Goal: Navigation & Orientation: Find specific page/section

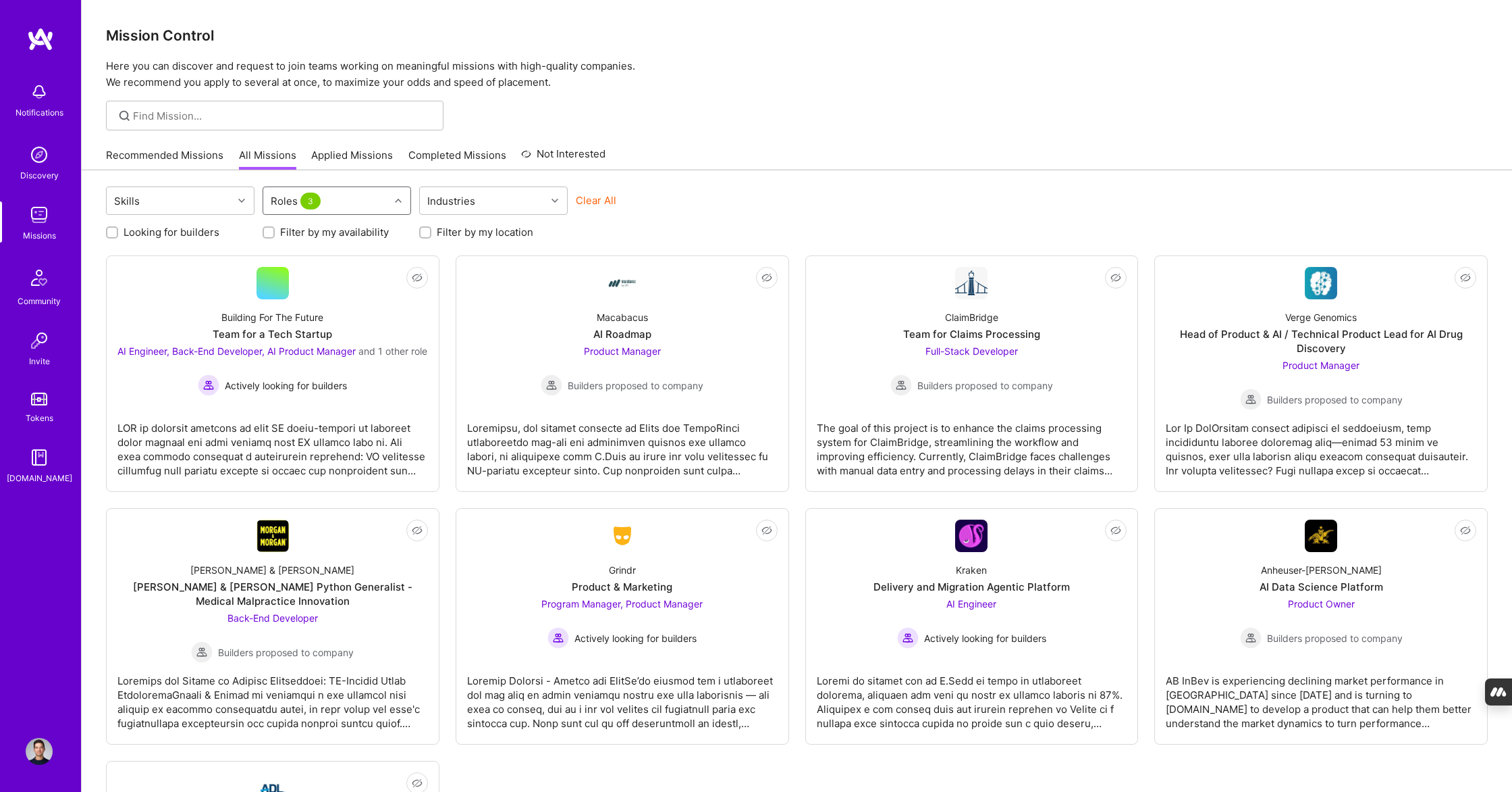
scroll to position [223, 0]
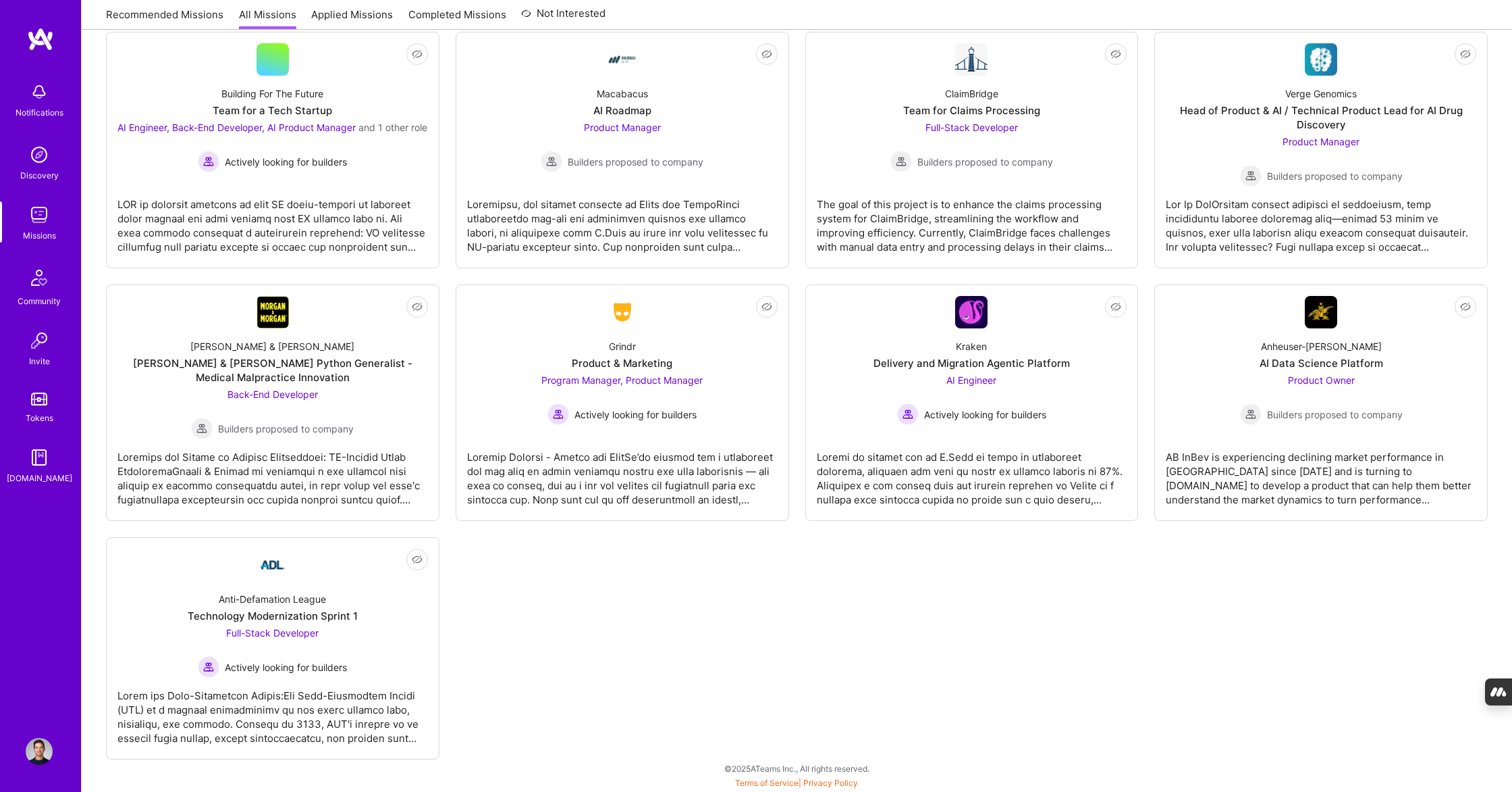
click at [40, 173] on div "Discovery" at bounding box center [39, 175] width 39 height 14
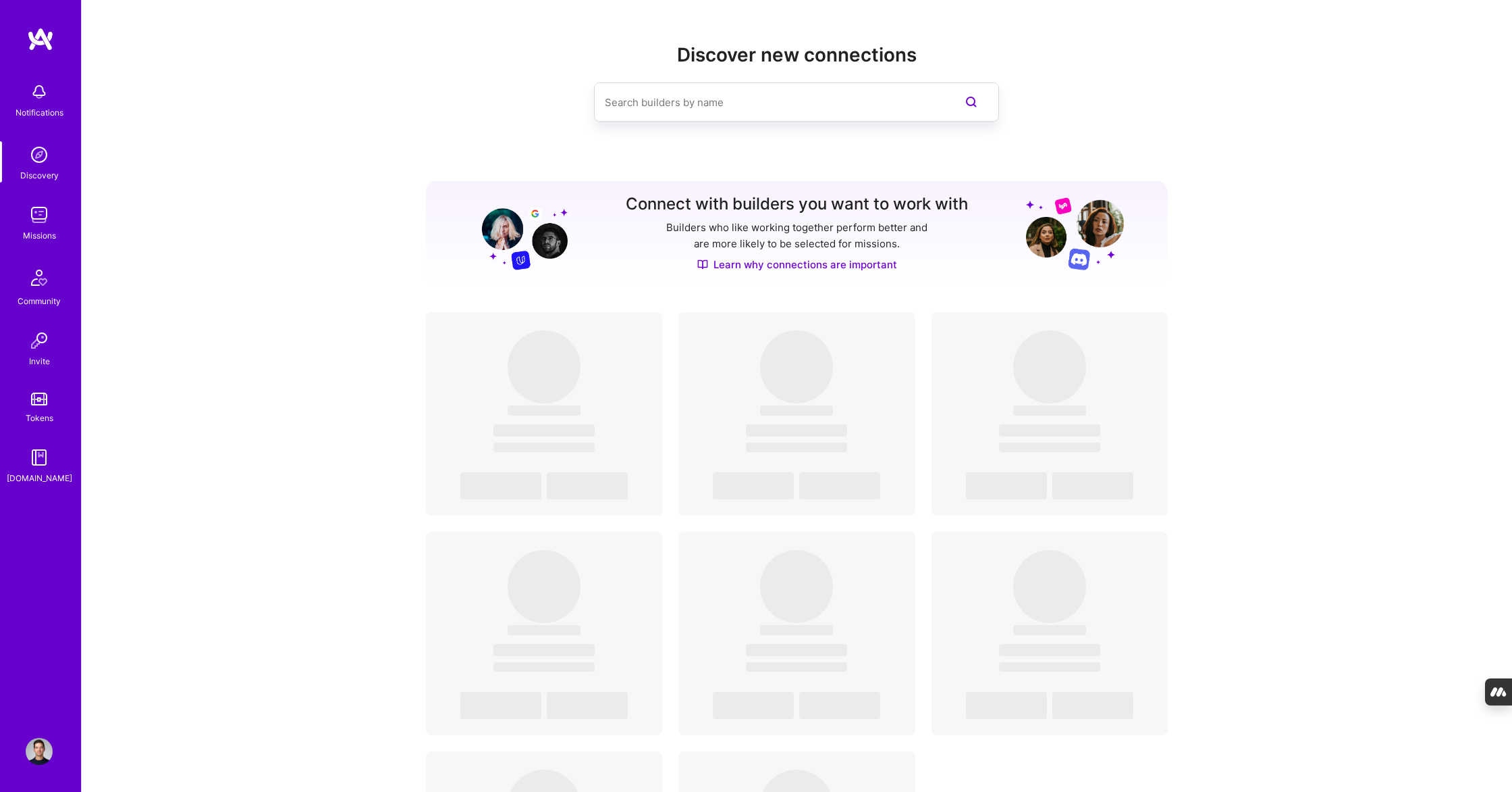
click at [39, 222] on img at bounding box center [39, 215] width 27 height 27
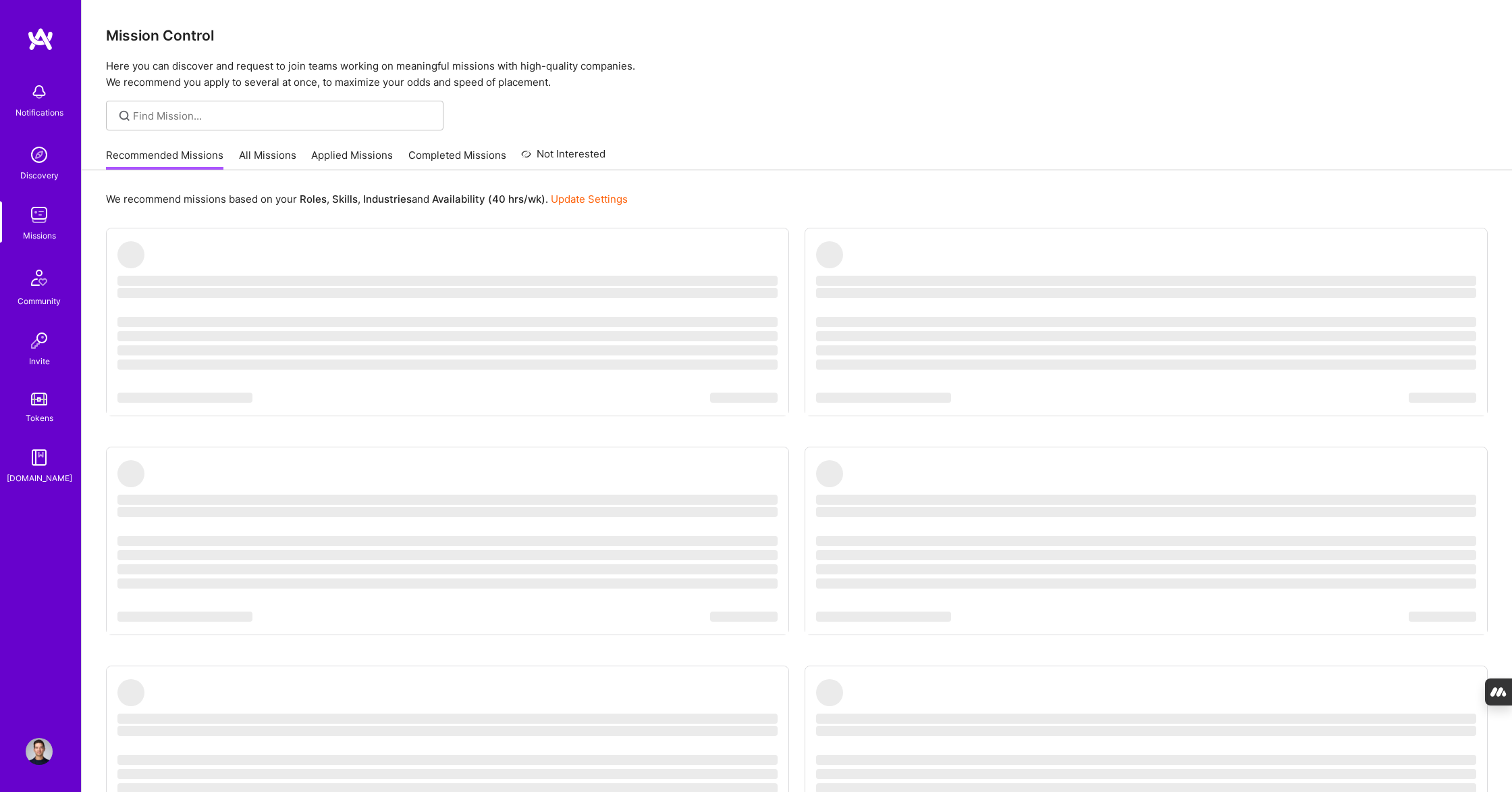
click at [258, 159] on link "All Missions" at bounding box center [268, 159] width 57 height 23
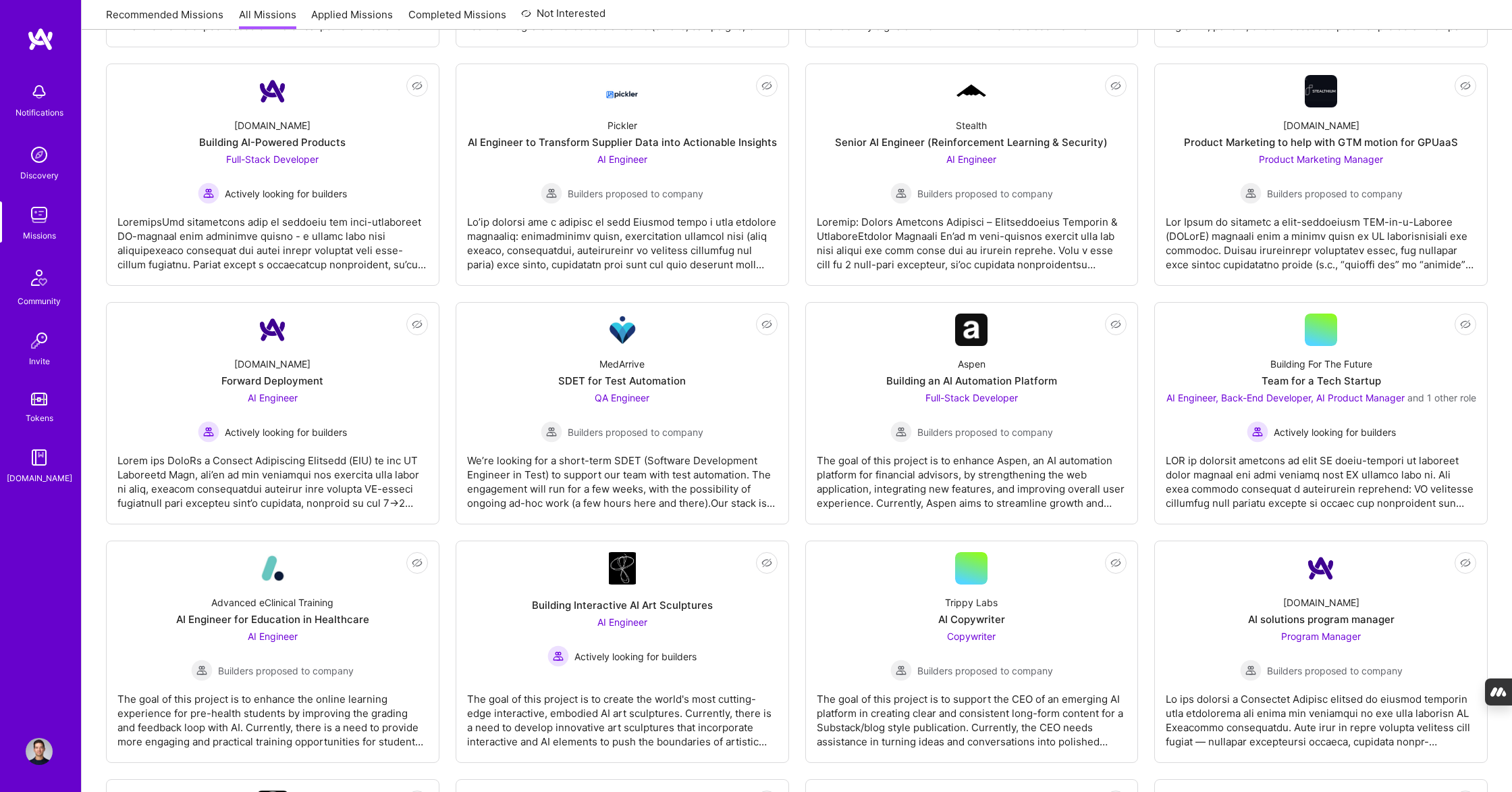
scroll to position [739, 0]
